Goal: Find specific page/section

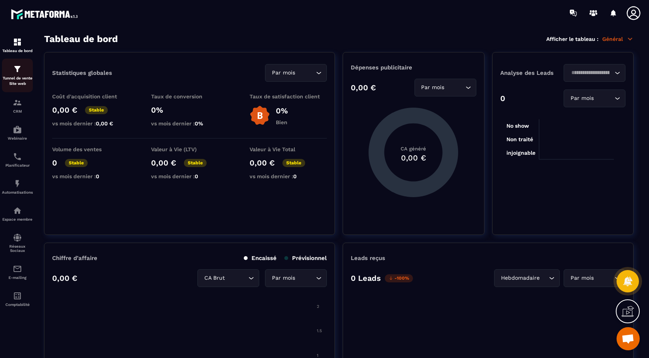
click at [19, 65] on img at bounding box center [17, 68] width 9 height 9
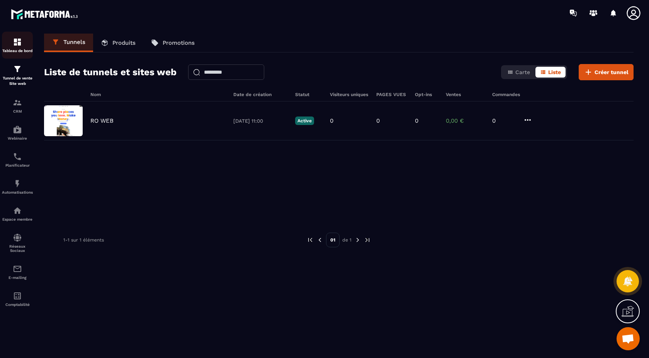
click at [17, 39] on img at bounding box center [17, 41] width 9 height 9
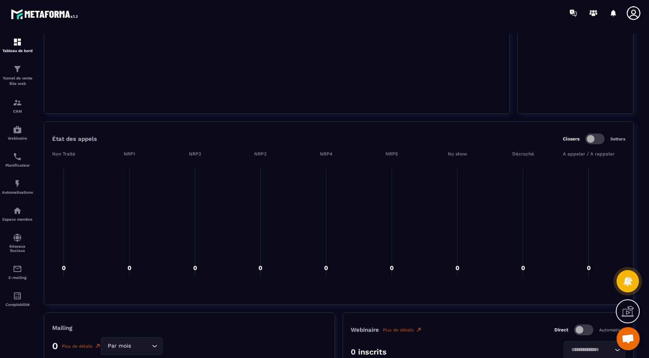
scroll to position [665, 0]
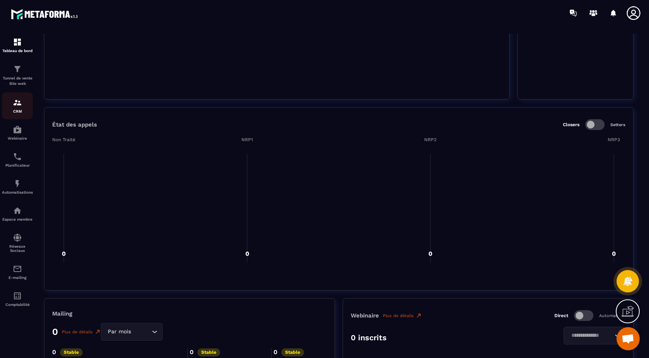
click at [17, 103] on img at bounding box center [17, 102] width 9 height 9
